Goal: Complete application form

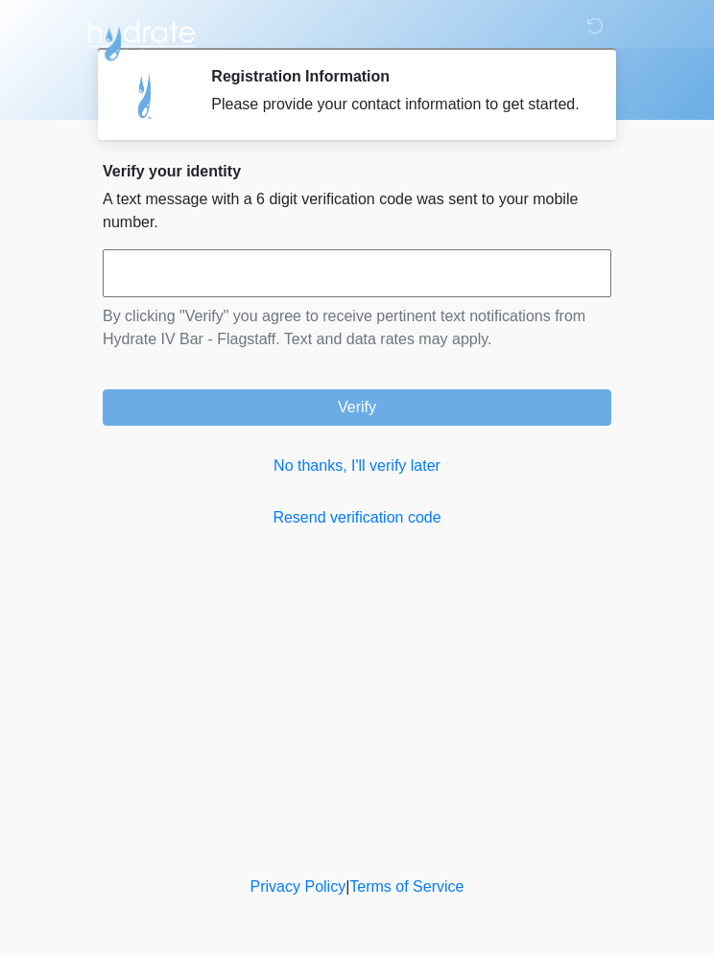
click at [397, 478] on link "No thanks, I'll verify later" at bounding box center [357, 466] width 508 height 23
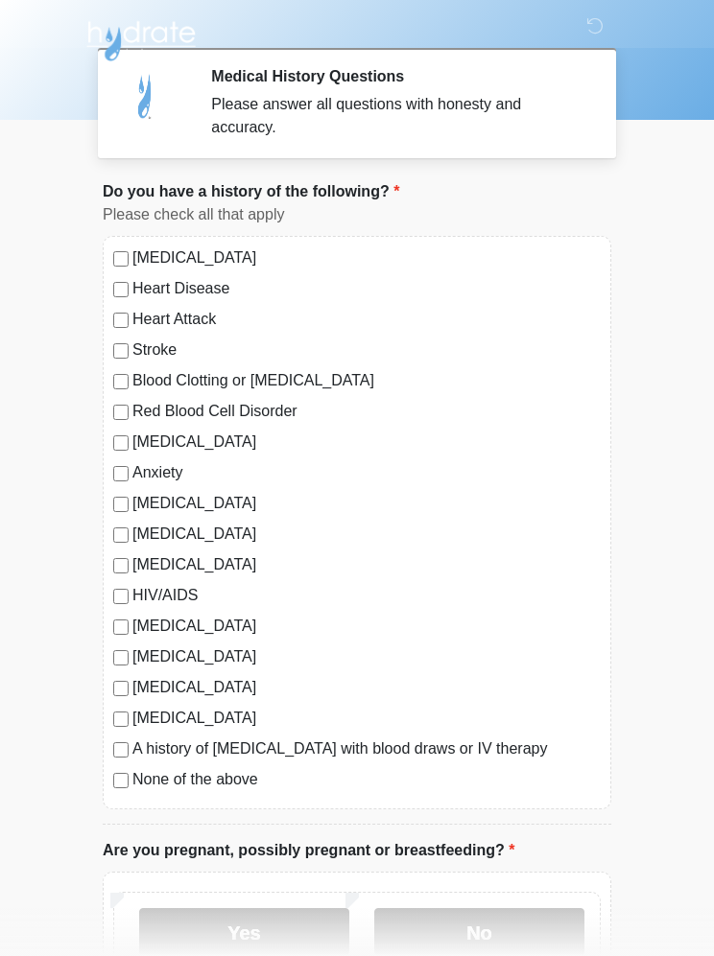
click at [249, 805] on div "[MEDICAL_DATA] Heart Disease Heart Attack Stroke Blood Clotting or [MEDICAL_DAT…" at bounding box center [357, 523] width 508 height 574
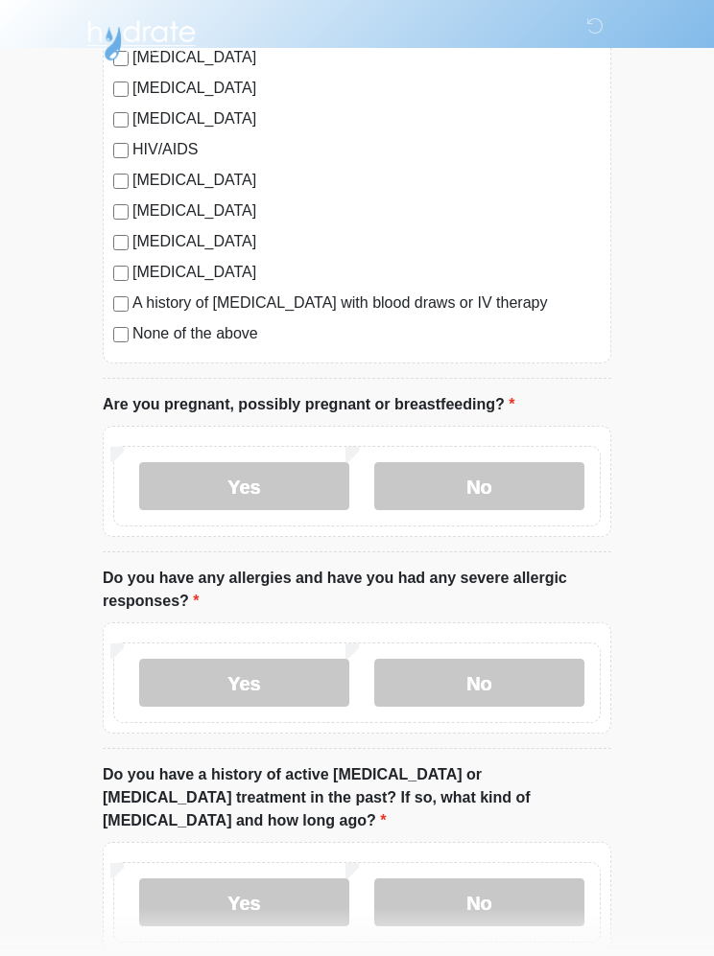
scroll to position [447, 0]
click at [511, 498] on label "No" at bounding box center [479, 485] width 210 height 48
click at [509, 690] on label "No" at bounding box center [479, 682] width 210 height 48
click at [506, 891] on label "No" at bounding box center [479, 902] width 210 height 48
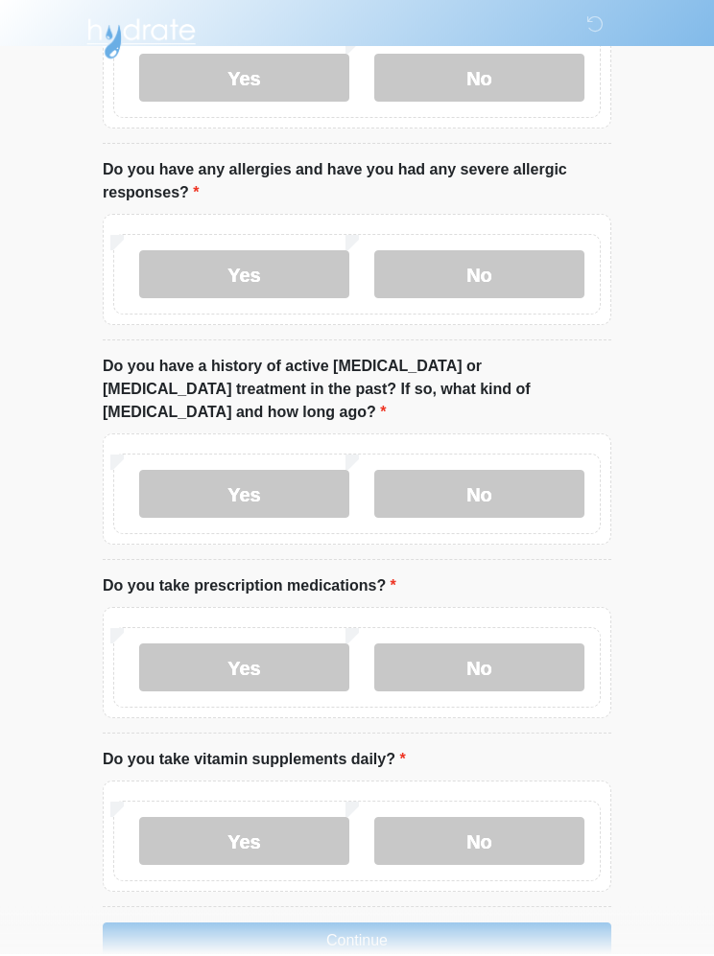
scroll to position [852, 0]
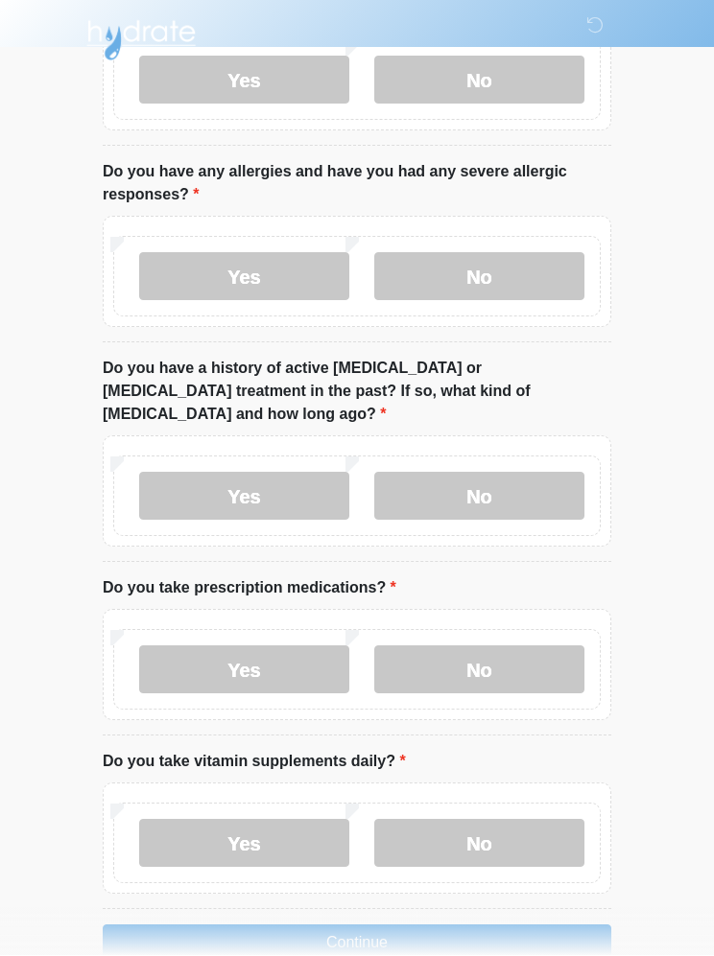
click at [502, 656] on label "No" at bounding box center [479, 671] width 210 height 48
click at [247, 835] on label "Yes" at bounding box center [244, 844] width 210 height 48
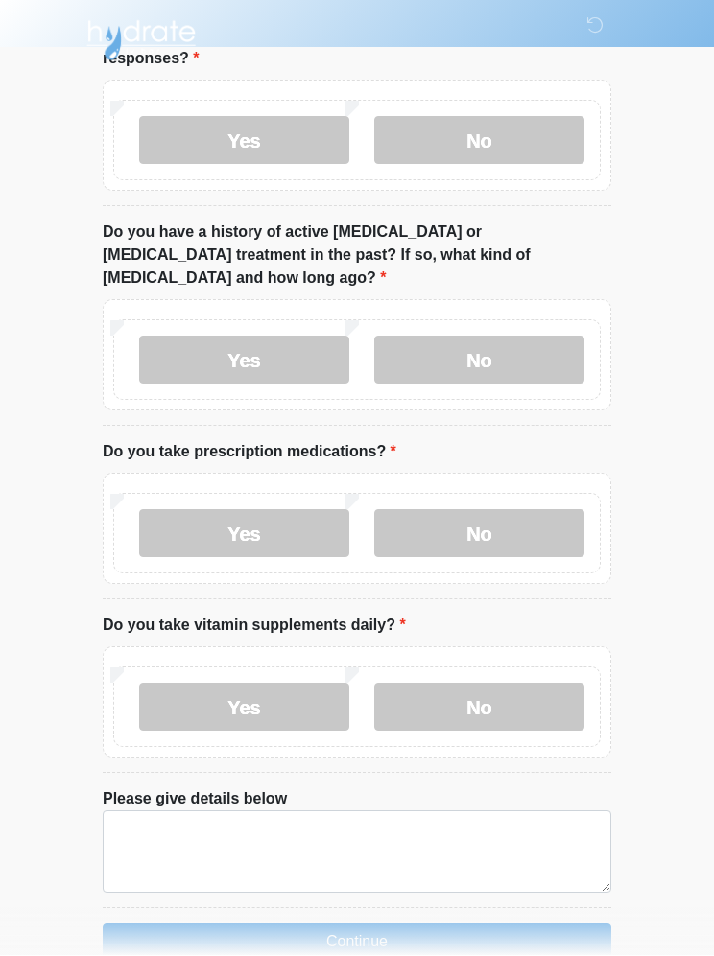
scroll to position [987, 0]
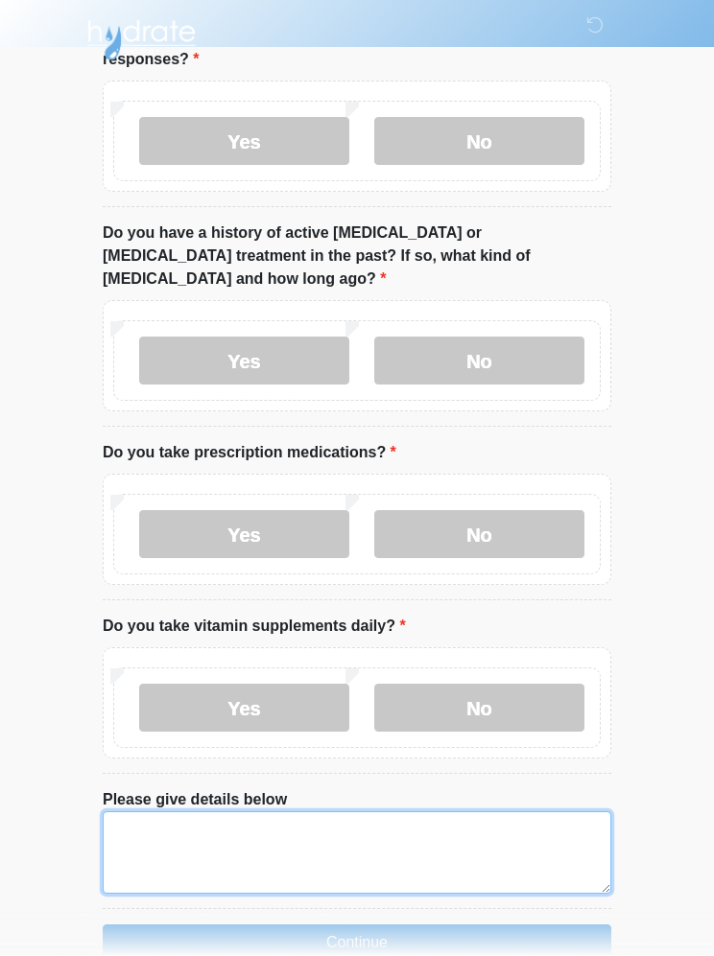
click at [271, 840] on textarea "Please give details below" at bounding box center [357, 853] width 508 height 82
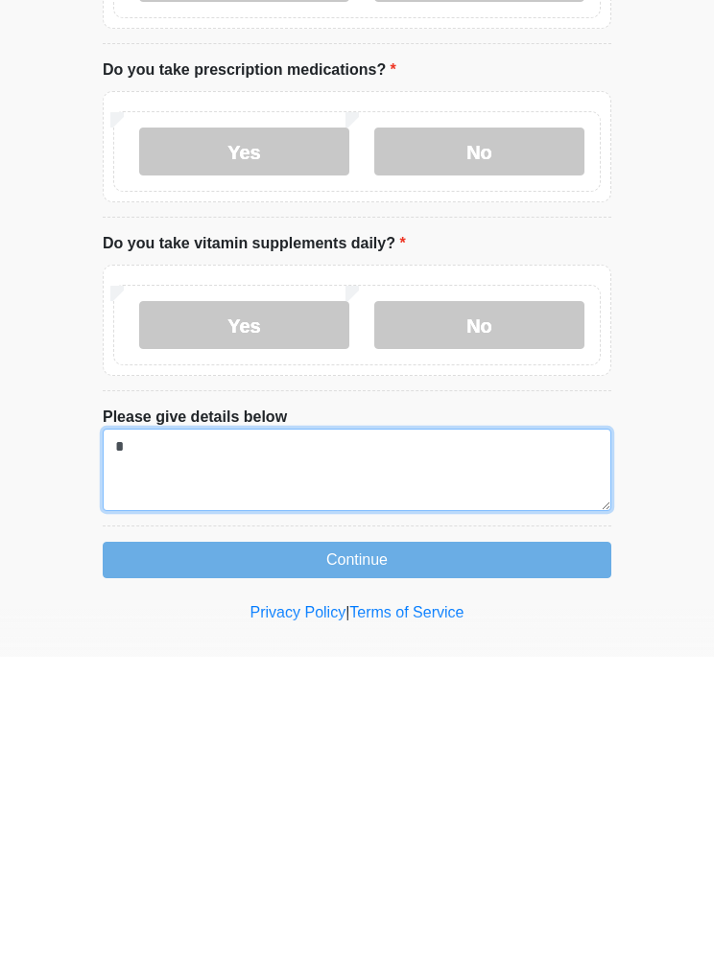
scroll to position [1070, 0]
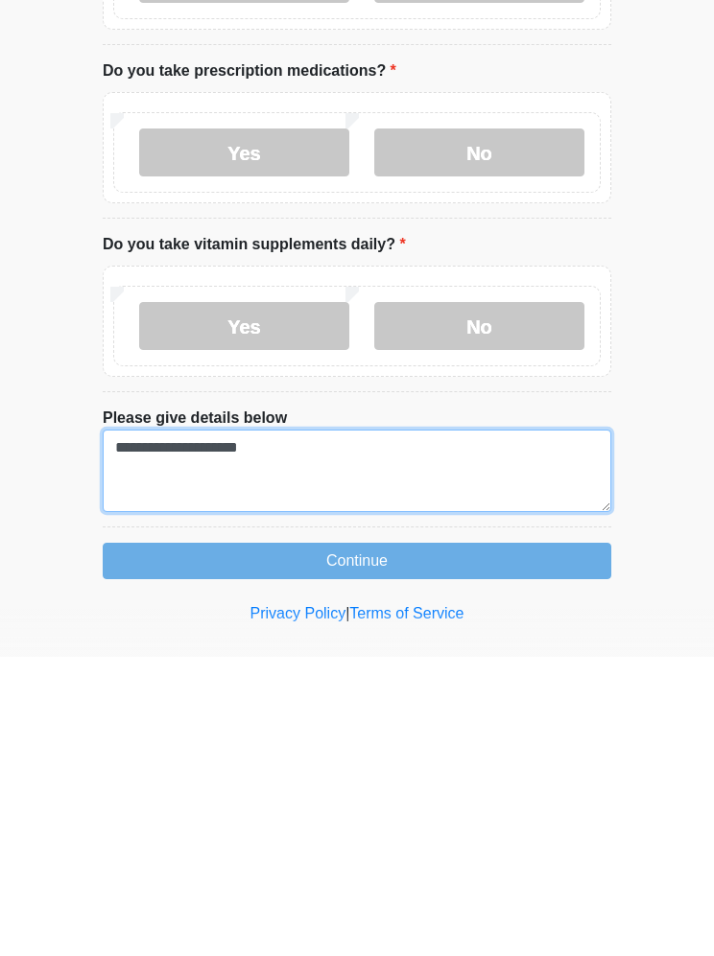
type textarea "**********"
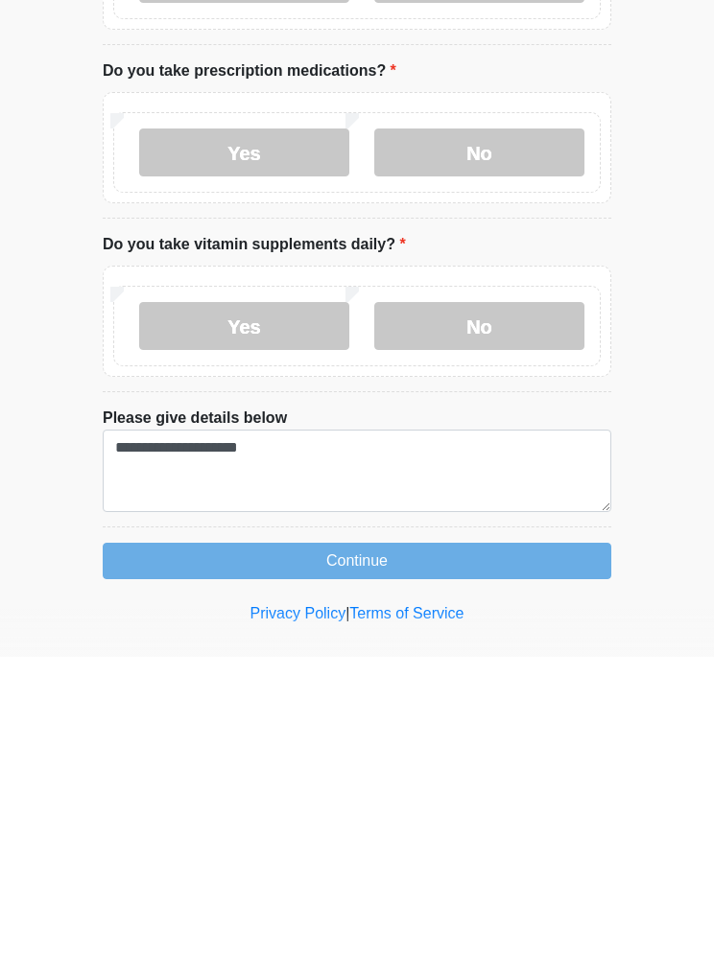
click at [488, 842] on button "Continue" at bounding box center [357, 860] width 508 height 36
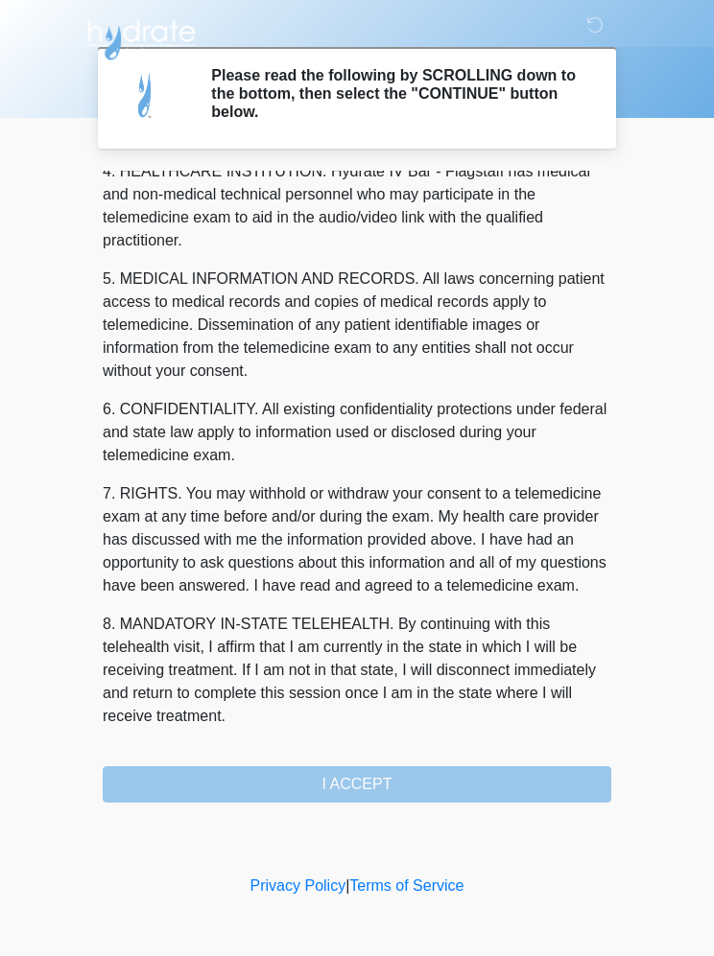
scroll to position [563, 0]
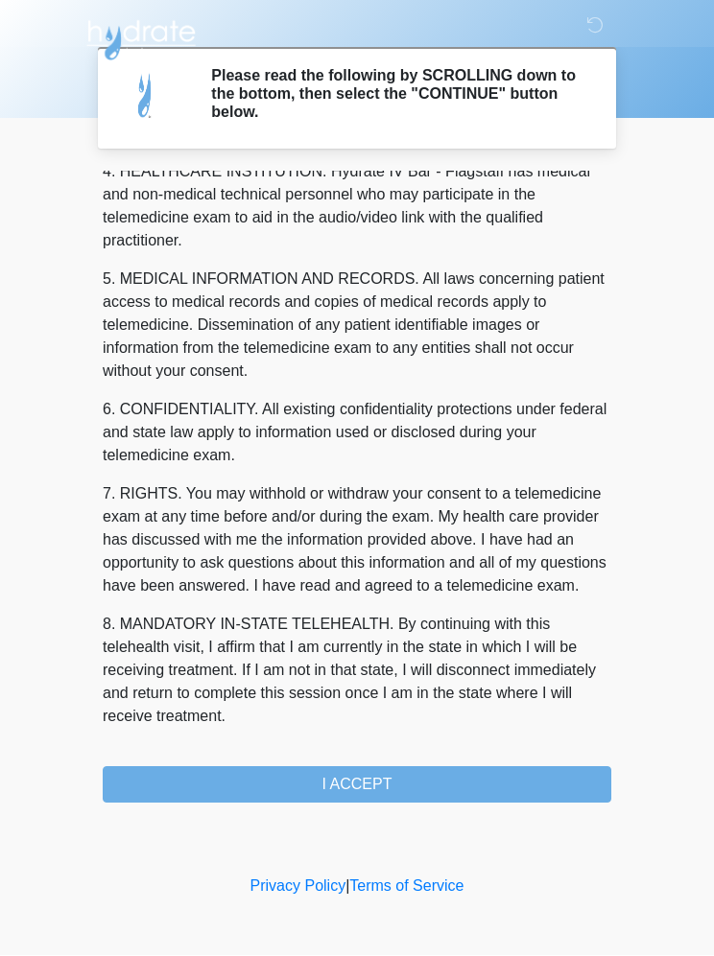
click at [500, 796] on button "I ACCEPT" at bounding box center [357, 785] width 508 height 36
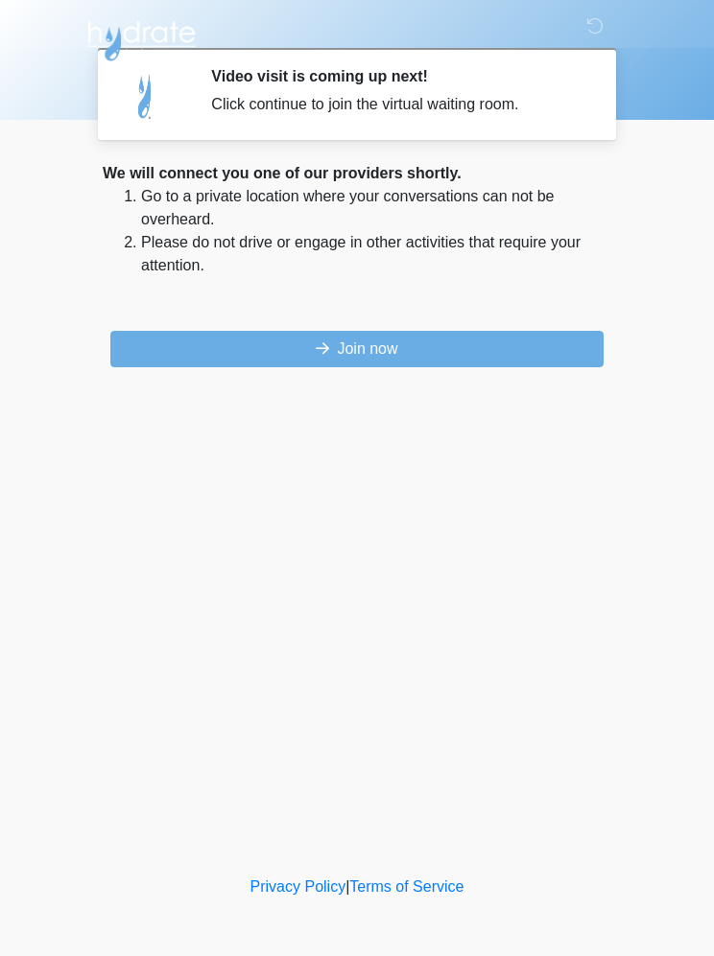
click at [468, 356] on button "Join now" at bounding box center [356, 349] width 493 height 36
